Goal: Information Seeking & Learning: Learn about a topic

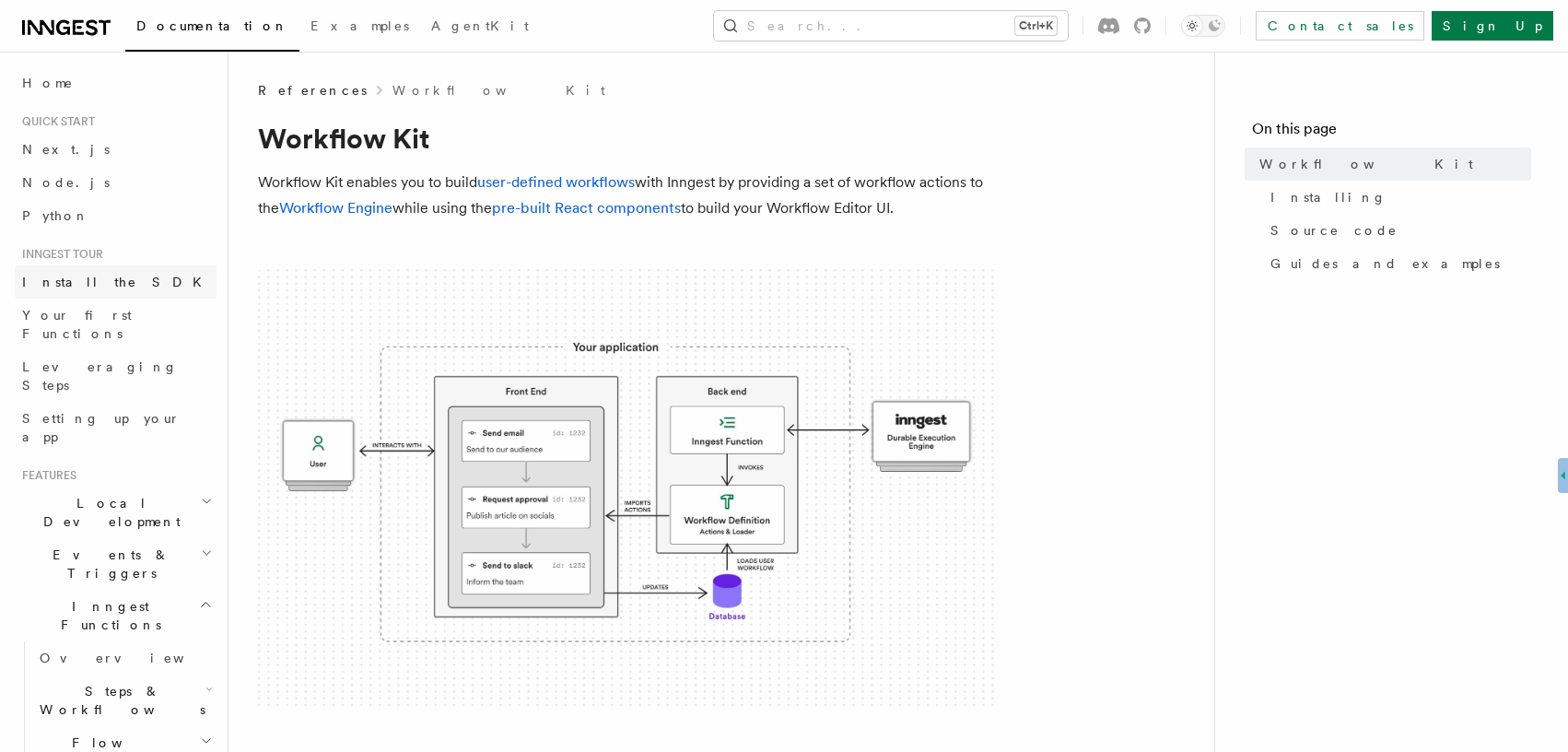
click at [90, 280] on span "Install the SDK" at bounding box center [117, 282] width 191 height 15
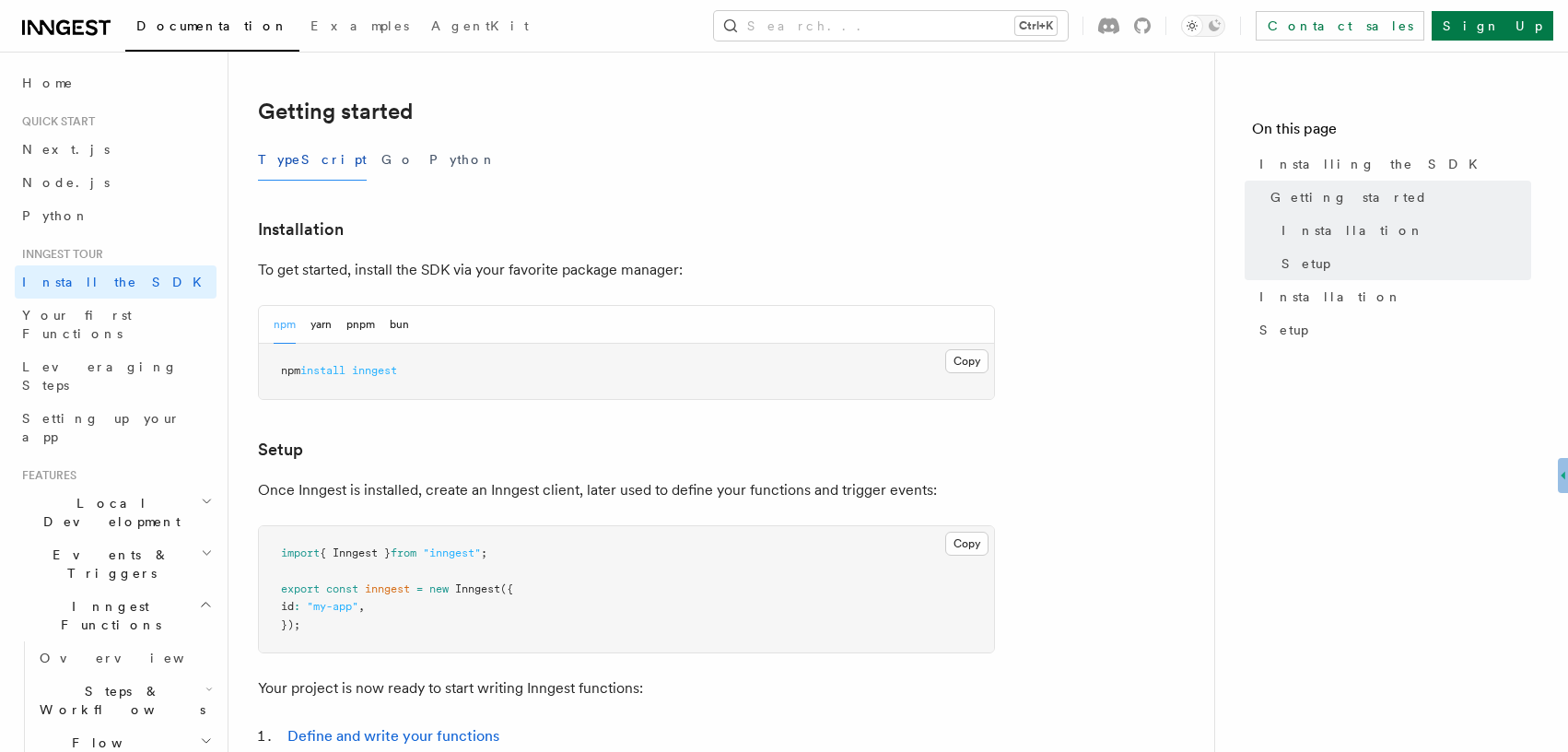
scroll to position [332, 0]
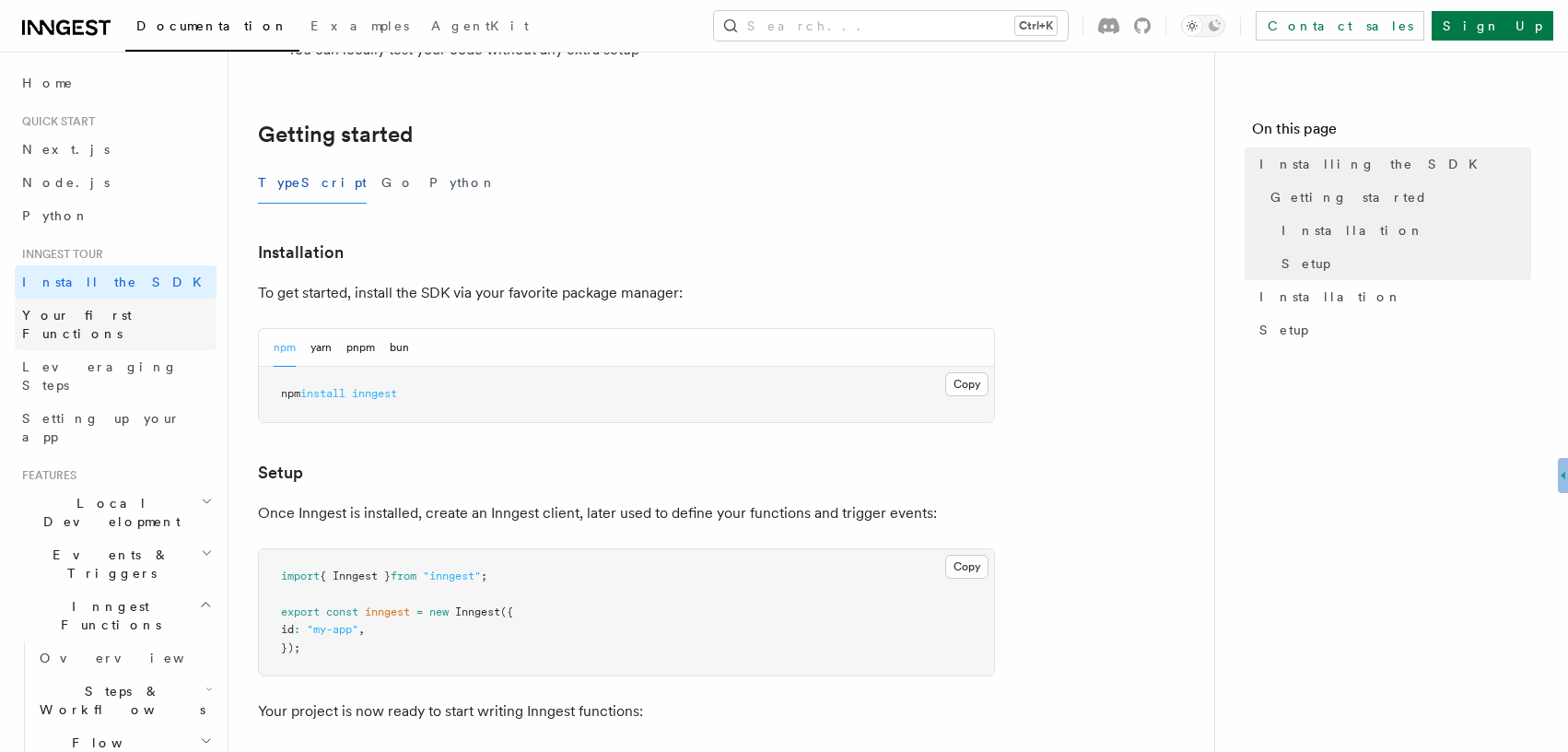
click at [70, 316] on span "Your first Functions" at bounding box center [77, 323] width 110 height 33
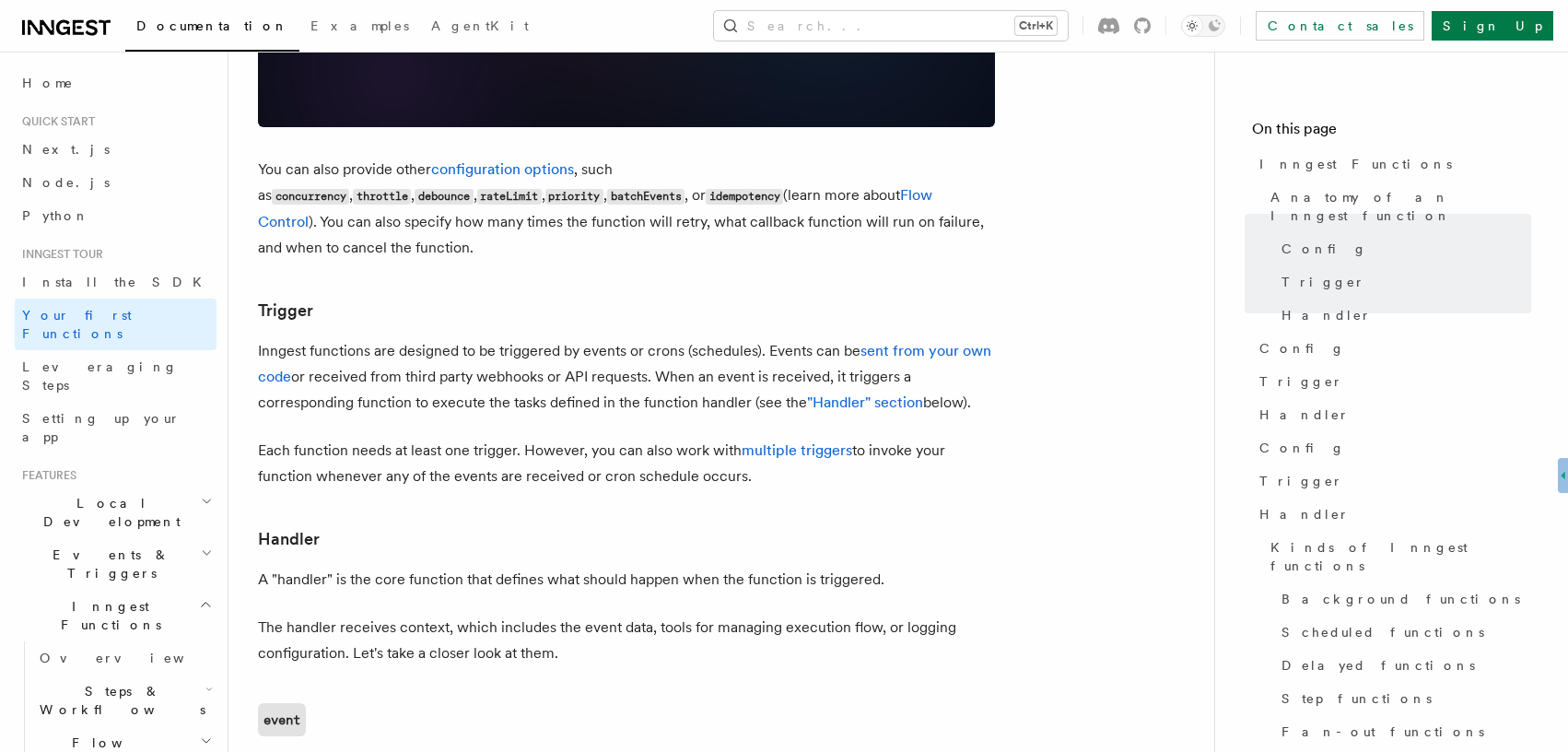
scroll to position [1769, 0]
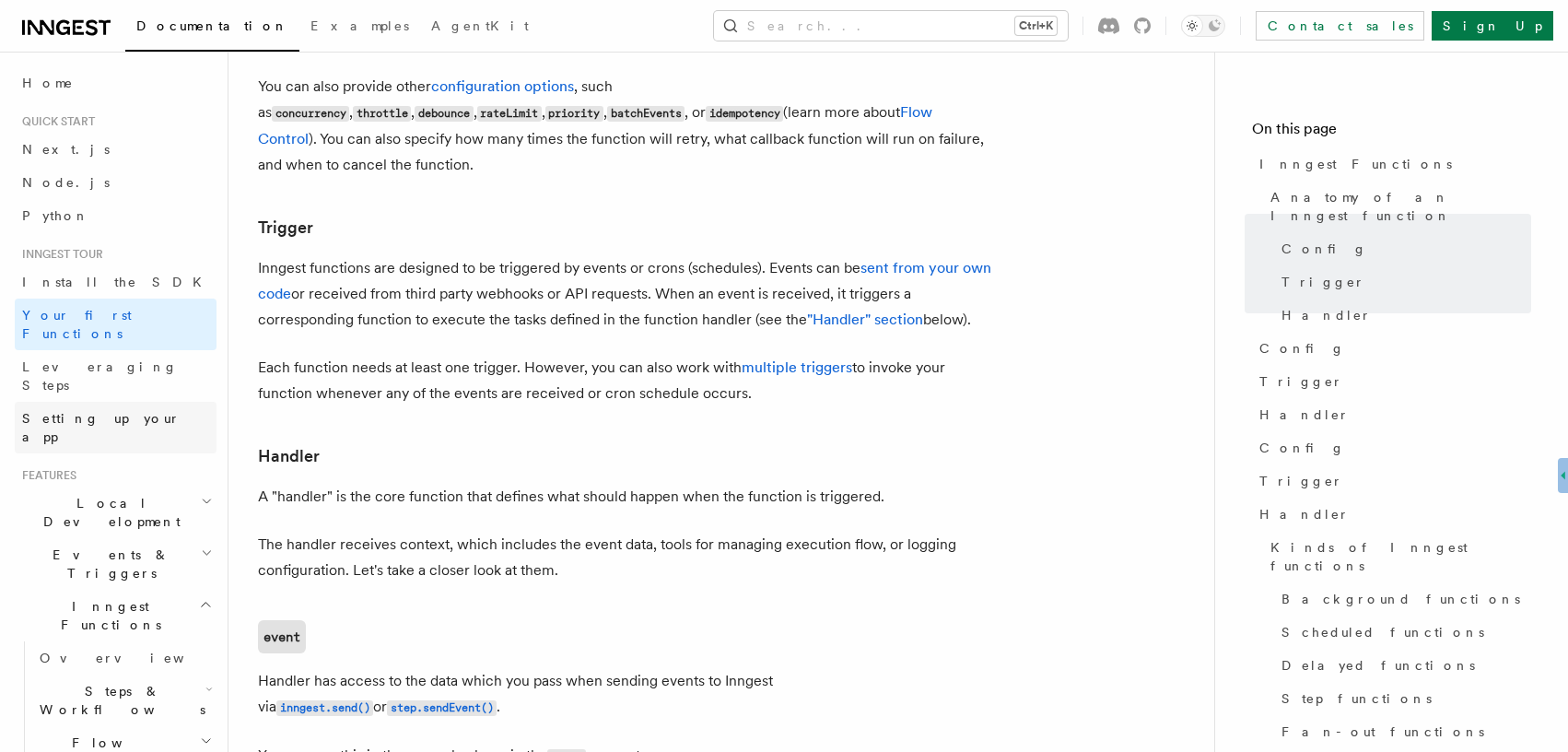
click at [87, 411] on span "Setting up your app" at bounding box center [101, 427] width 159 height 33
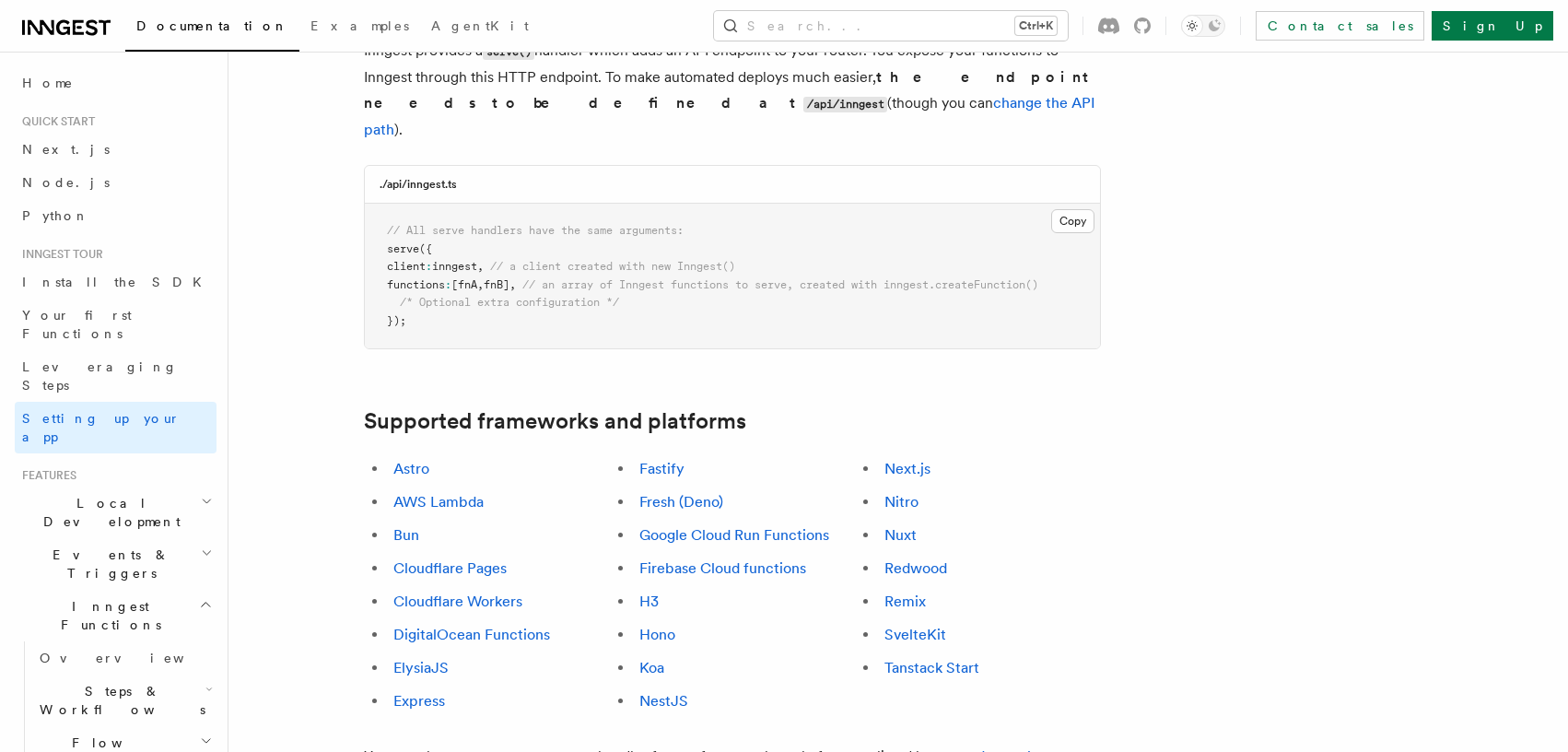
scroll to position [885, 0]
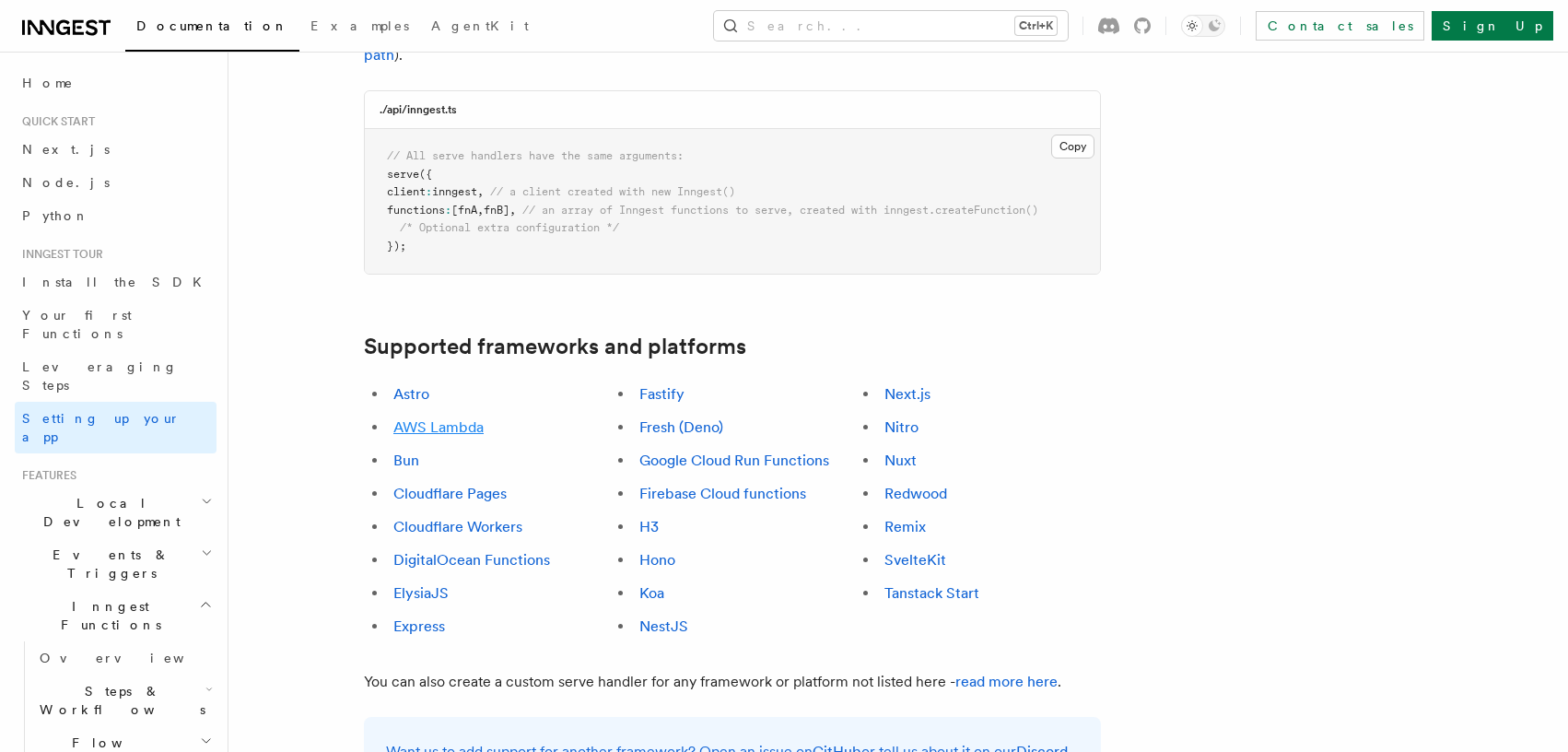
click at [438, 418] on link "AWS Lambda" at bounding box center [439, 427] width 90 height 18
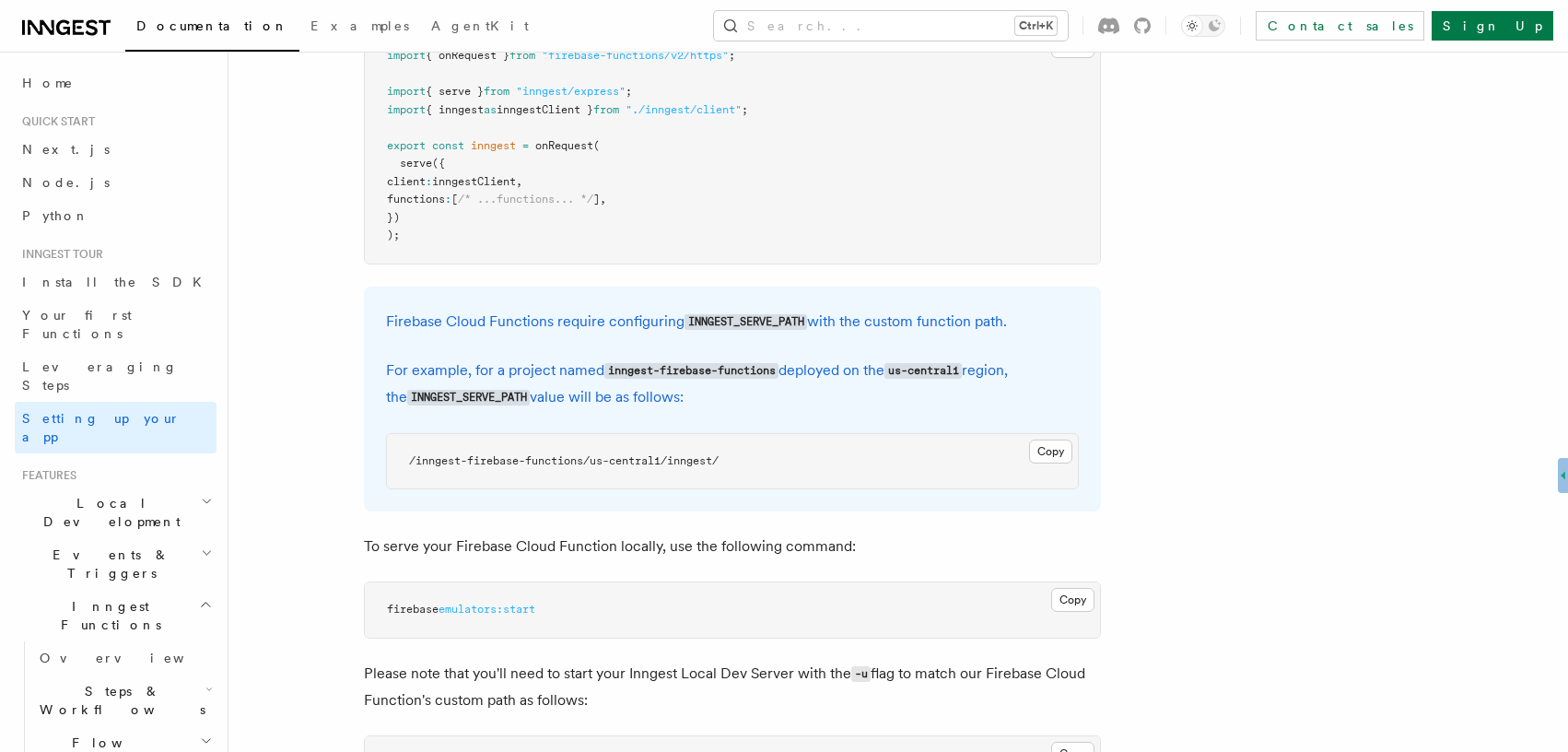
scroll to position [8405, 0]
